Goal: Find specific page/section

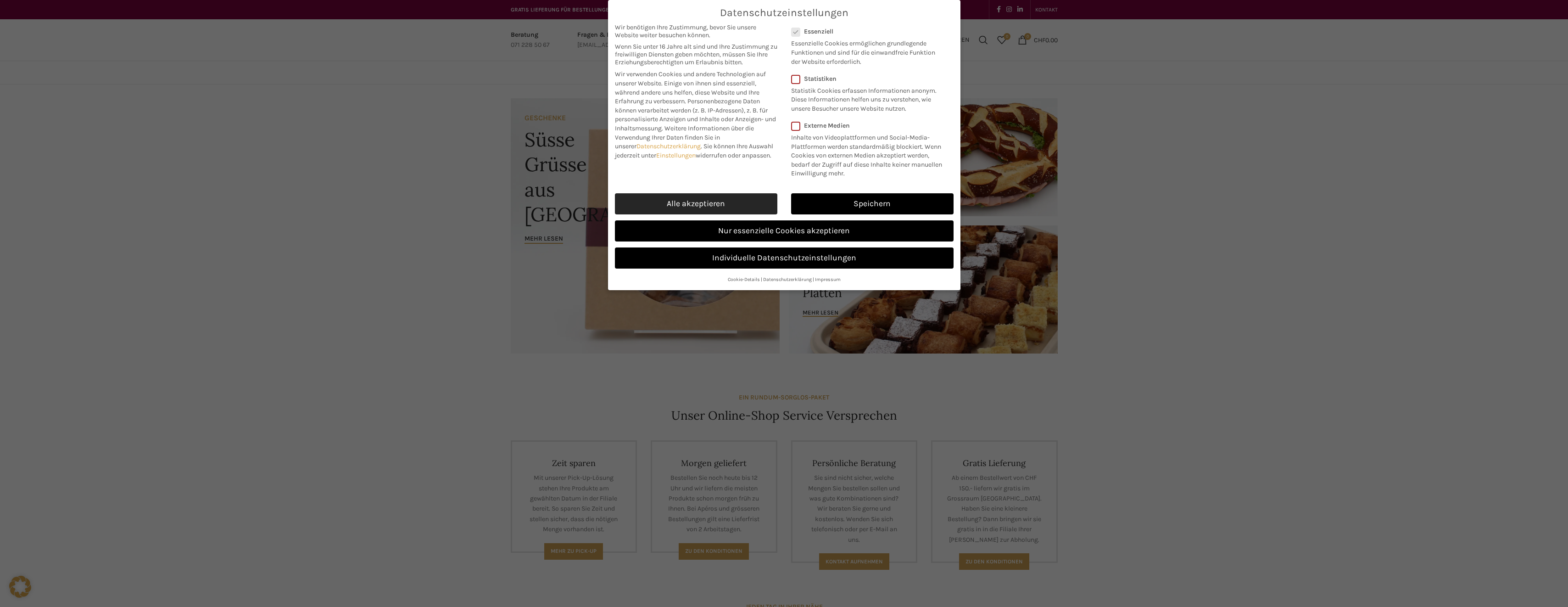
click at [658, 201] on link "Alle akzeptieren" at bounding box center [696, 203] width 162 height 21
checkbox input "true"
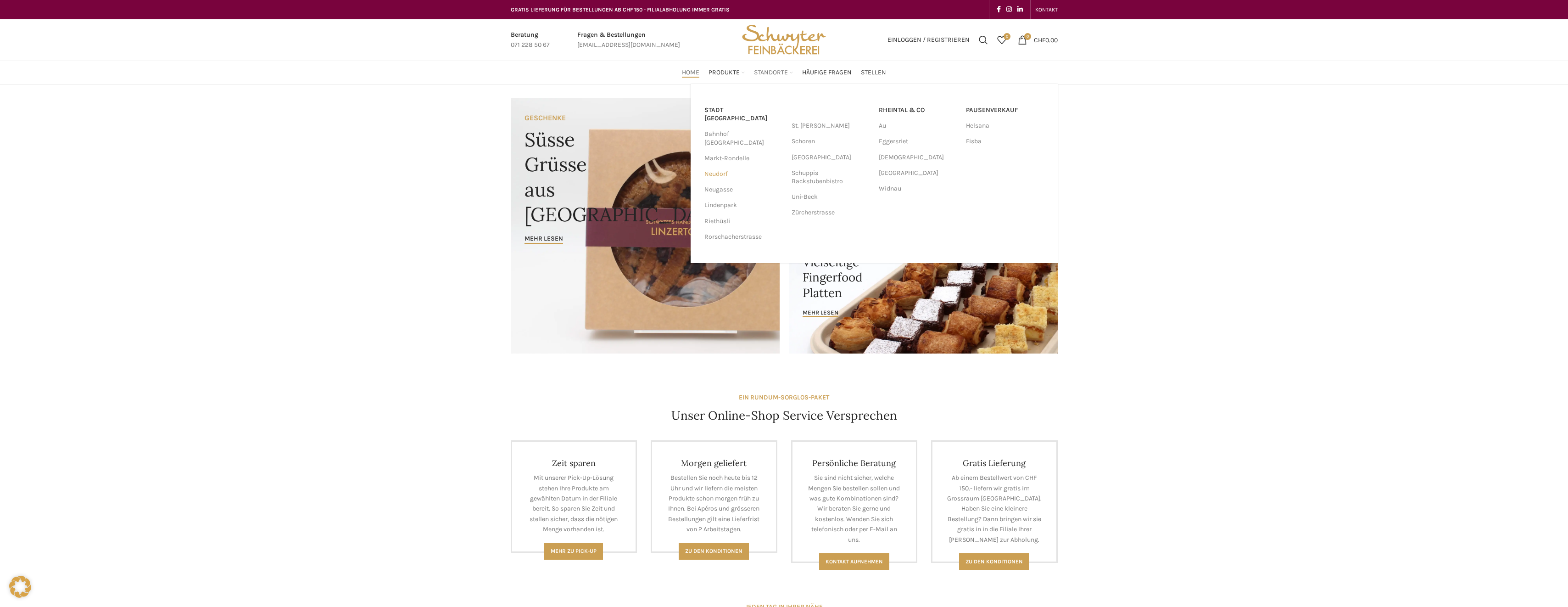
click at [722, 166] on link "Neudorf" at bounding box center [744, 174] width 78 height 16
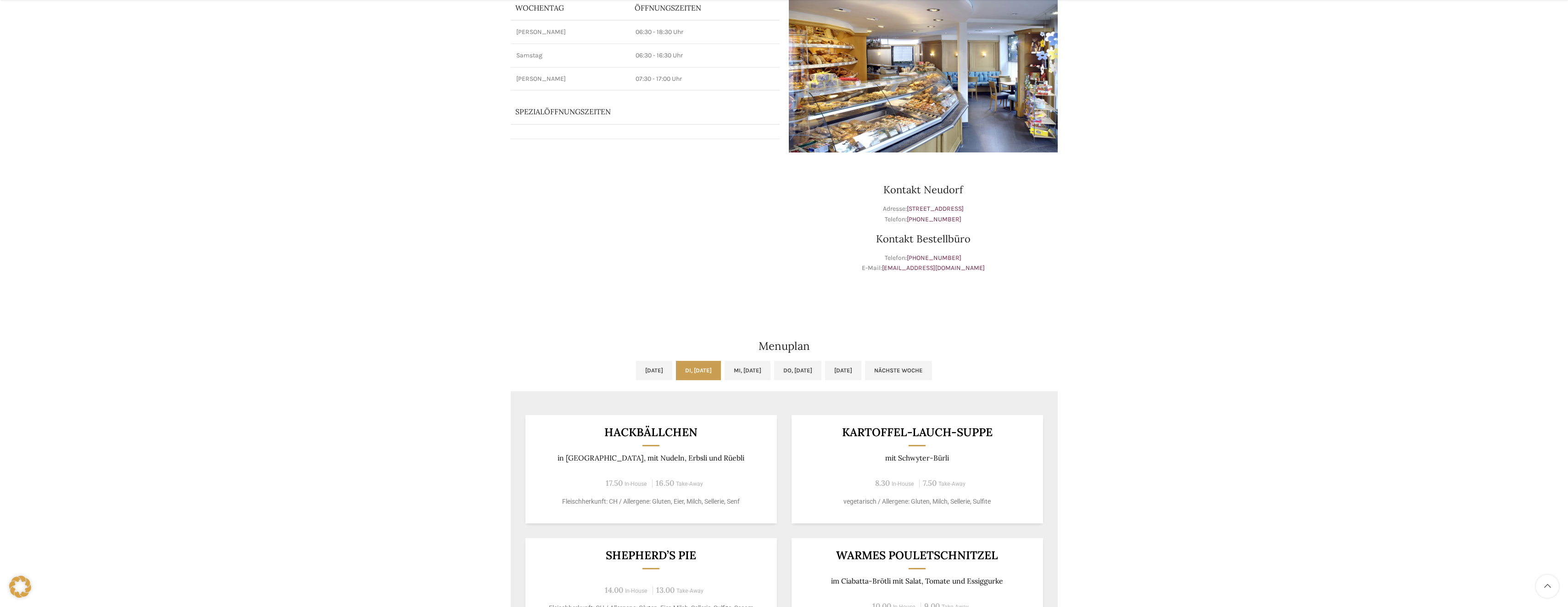
scroll to position [138, 0]
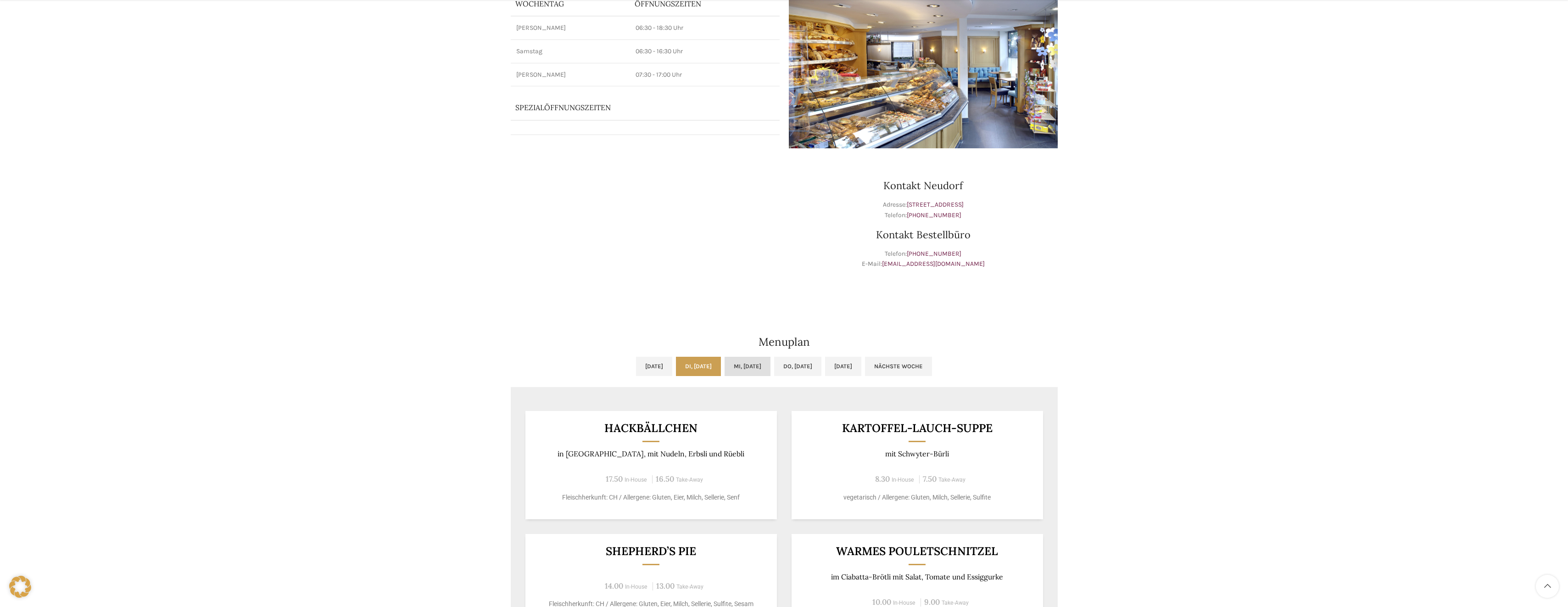
click at [737, 370] on link "Mi, [DATE]" at bounding box center [748, 366] width 46 height 19
click at [803, 364] on link "Do, [DATE]" at bounding box center [797, 366] width 47 height 19
click at [862, 368] on link "[DATE]" at bounding box center [843, 366] width 36 height 19
